Goal: Find specific page/section: Find specific page/section

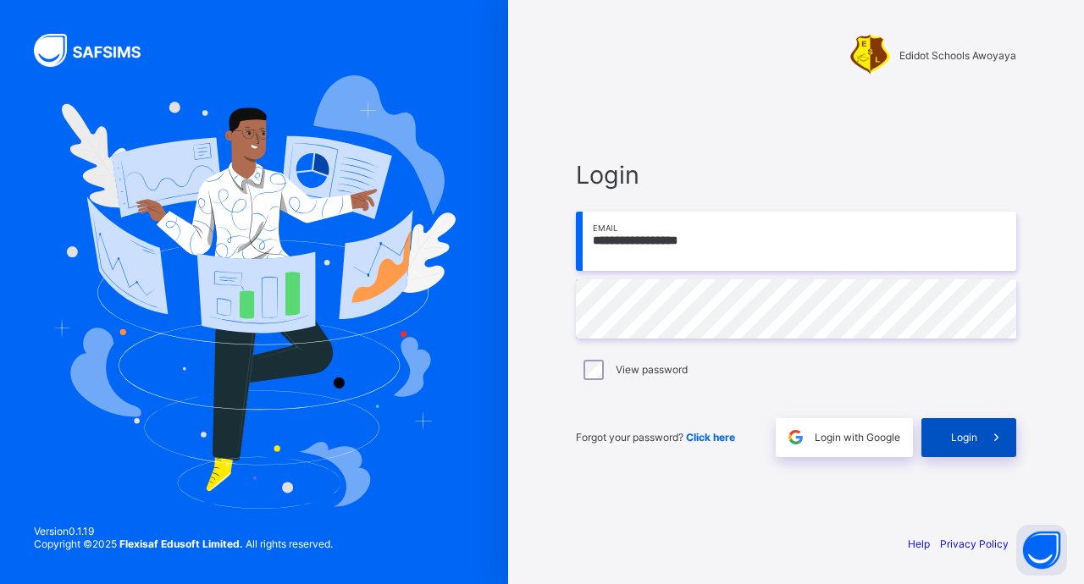
click at [929, 421] on div "Login" at bounding box center [969, 437] width 95 height 39
click at [976, 434] on div "Login" at bounding box center [996, 437] width 41 height 39
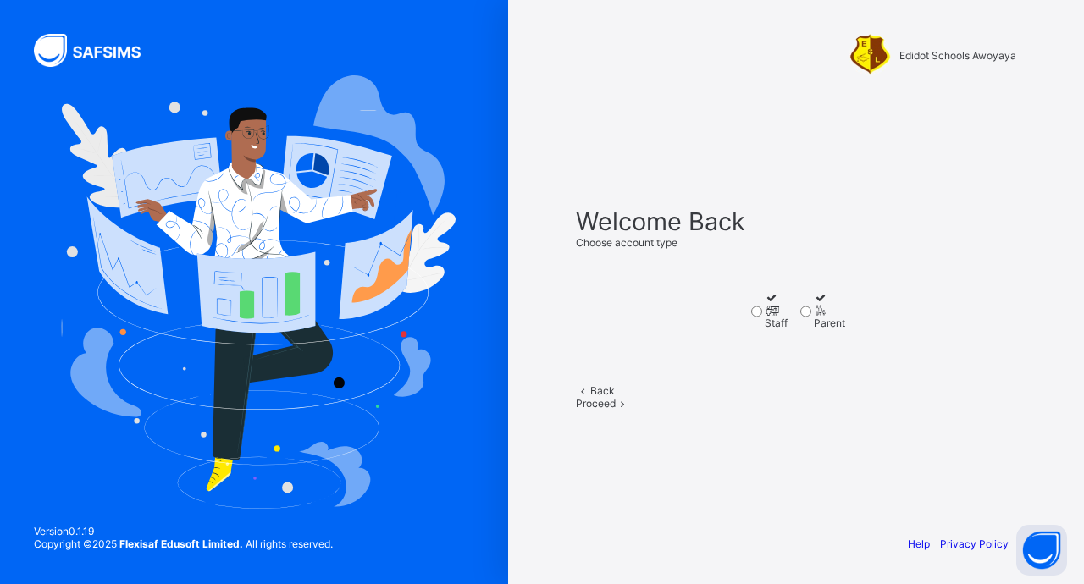
click at [784, 308] on label "Staff" at bounding box center [776, 310] width 23 height 38
click at [616, 410] on span "Proceed" at bounding box center [596, 403] width 40 height 13
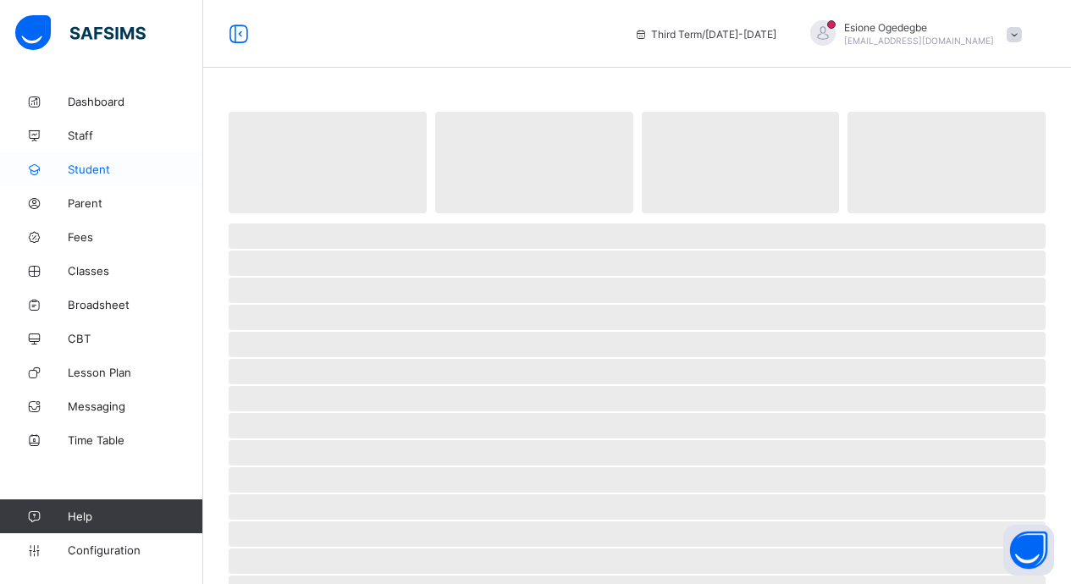
click at [157, 185] on link "Student" at bounding box center [101, 169] width 203 height 34
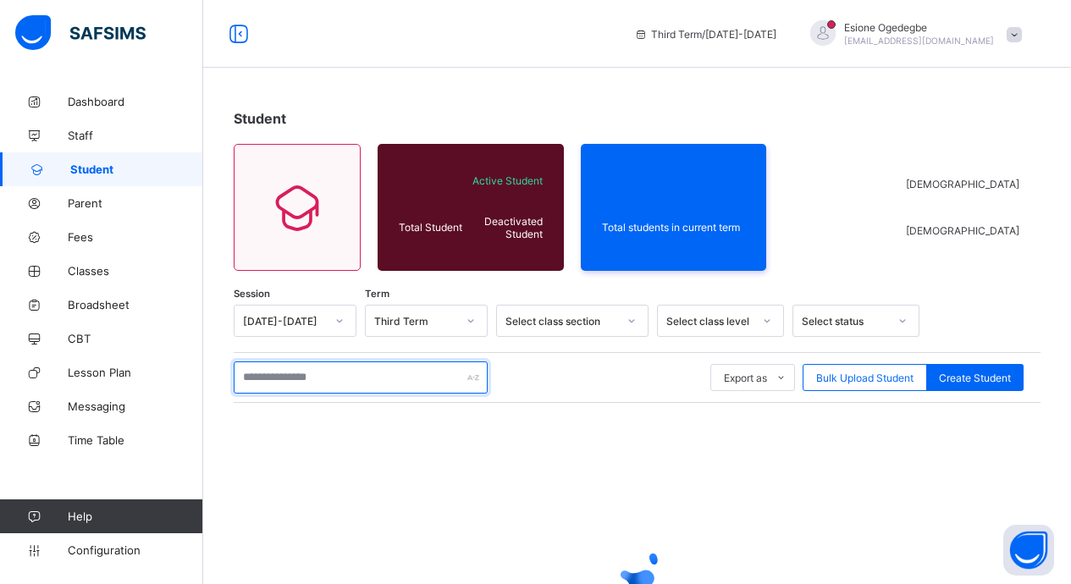
click at [349, 371] on input "text" at bounding box center [361, 378] width 254 height 32
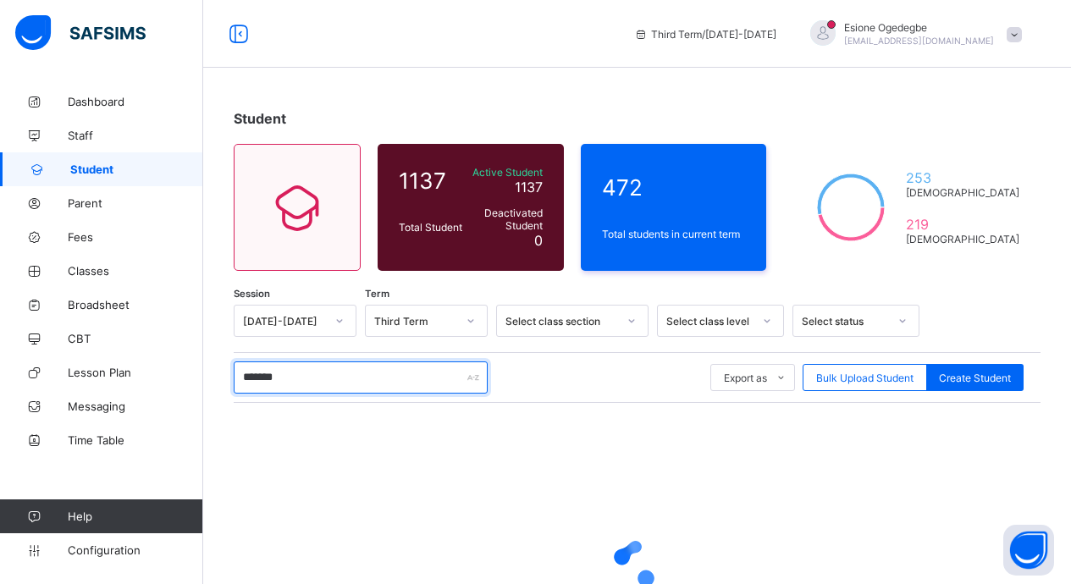
type input "*******"
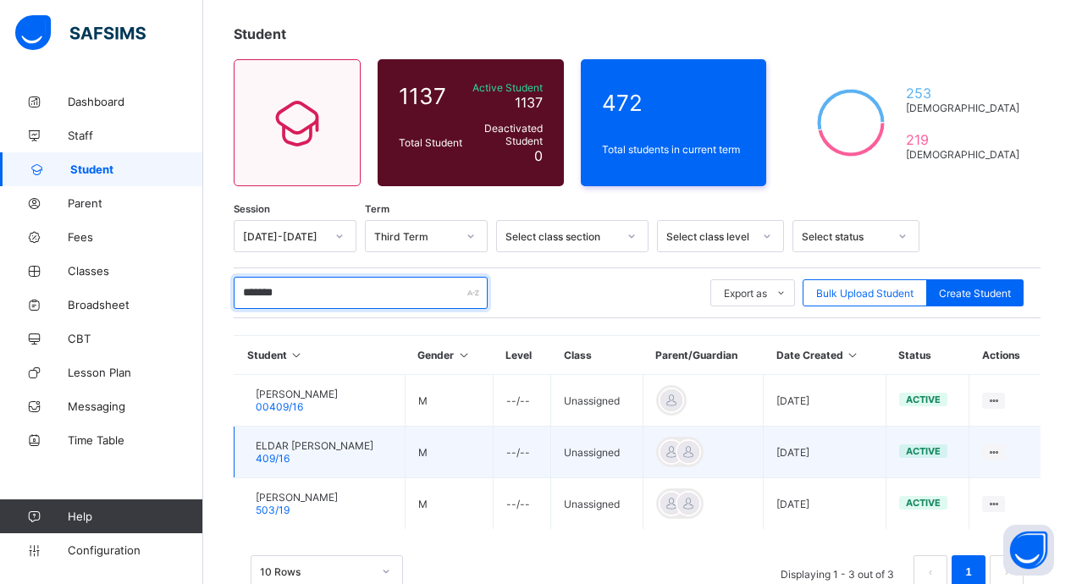
scroll to position [132, 0]
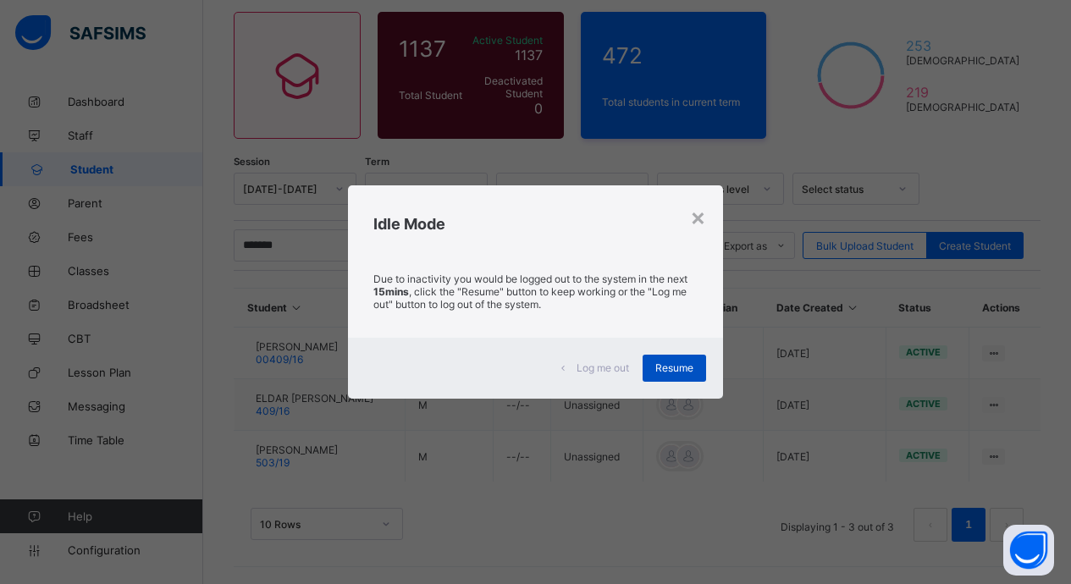
click at [660, 368] on span "Resume" at bounding box center [675, 368] width 38 height 13
